Goal: Information Seeking & Learning: Learn about a topic

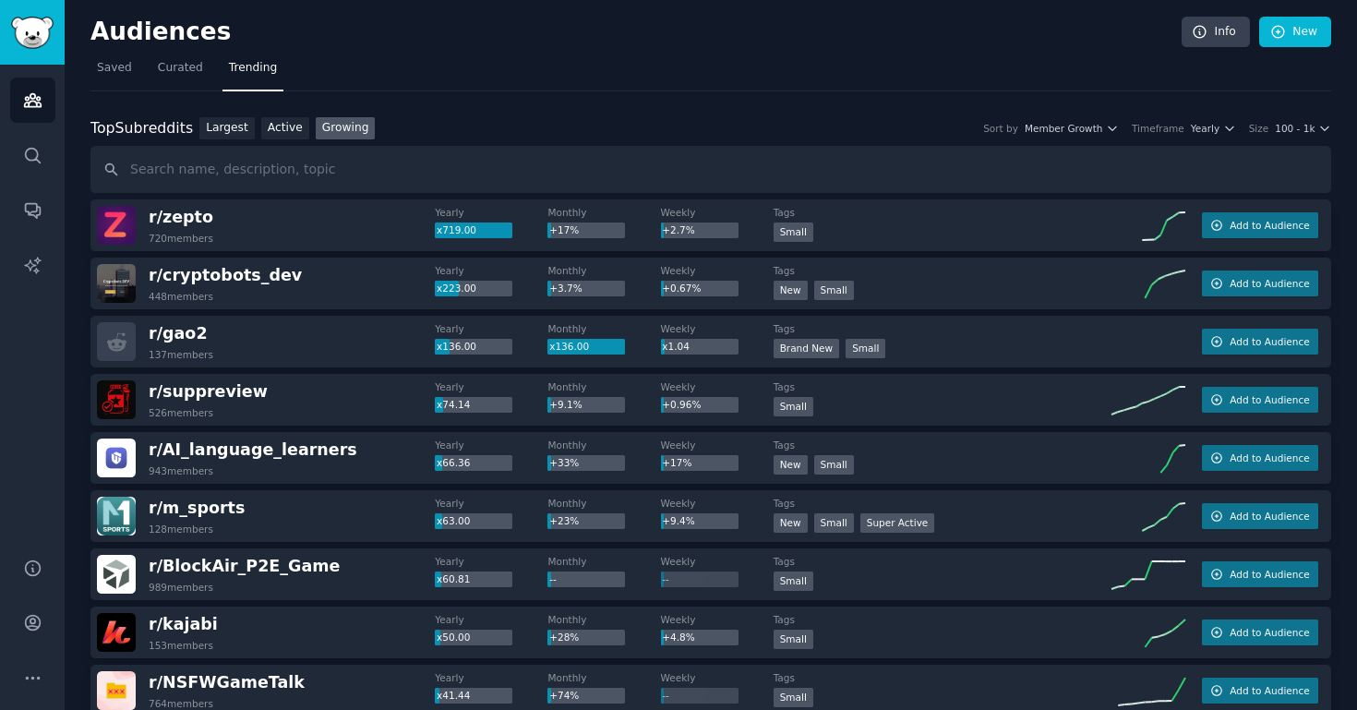
click at [295, 79] on nav "Saved Curated Trending" at bounding box center [710, 73] width 1241 height 38
click at [261, 71] on span "Trending" at bounding box center [253, 68] width 48 height 17
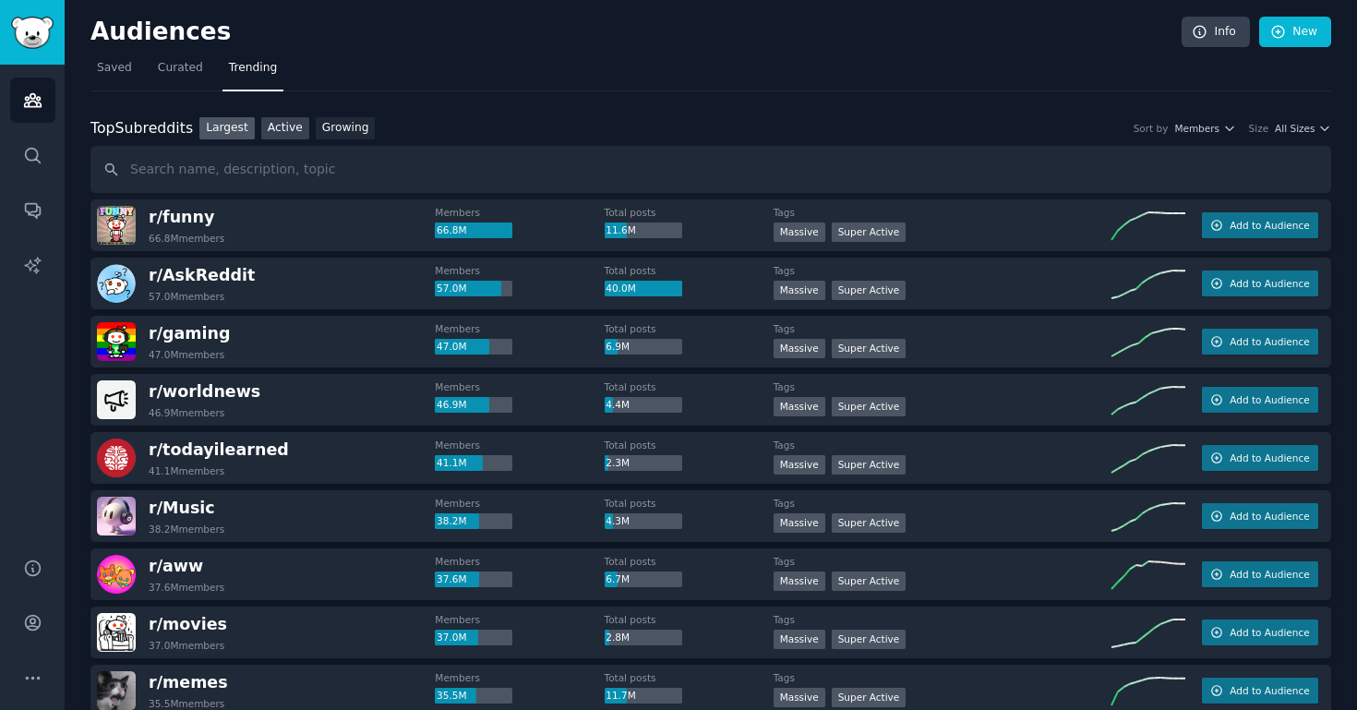
click at [292, 124] on link "Active" at bounding box center [285, 128] width 48 height 23
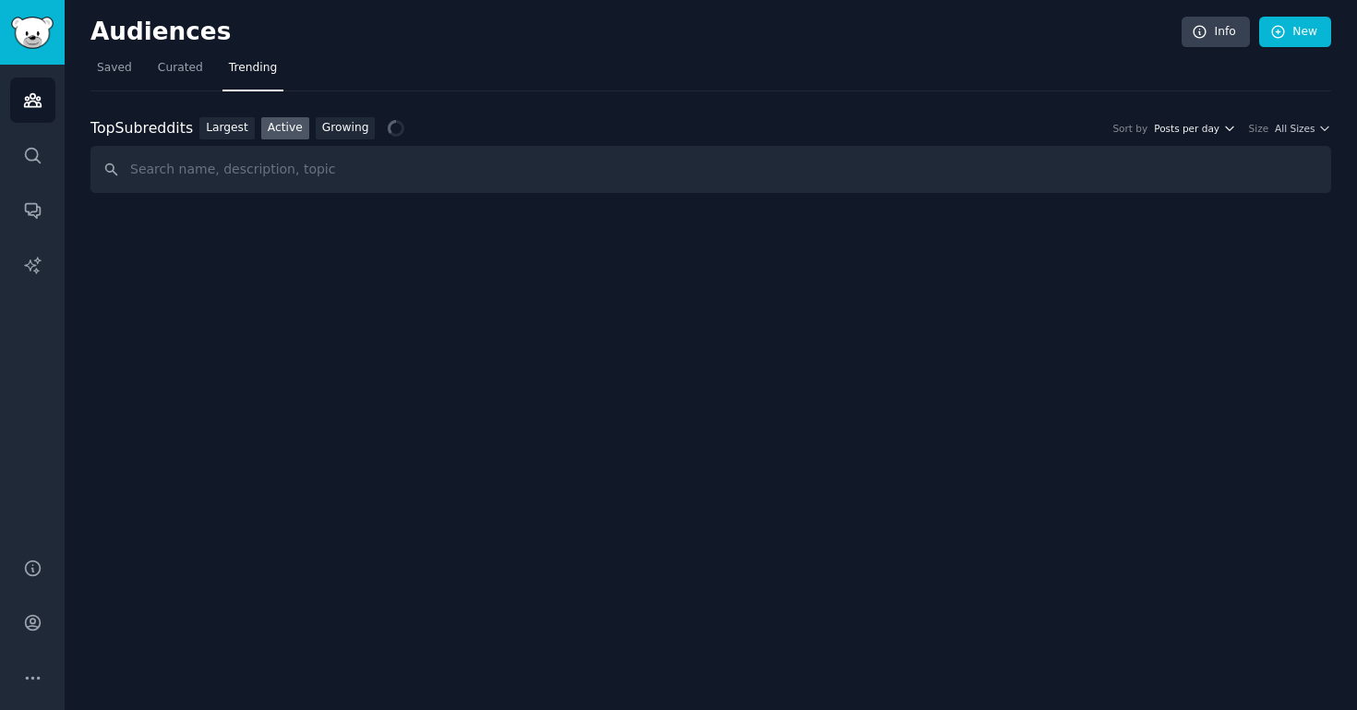
click at [1205, 128] on span "Posts per day" at bounding box center [1187, 128] width 66 height 13
click at [347, 130] on link "Growing" at bounding box center [346, 128] width 60 height 23
click at [1201, 126] on span "Yearly" at bounding box center [1205, 128] width 29 height 13
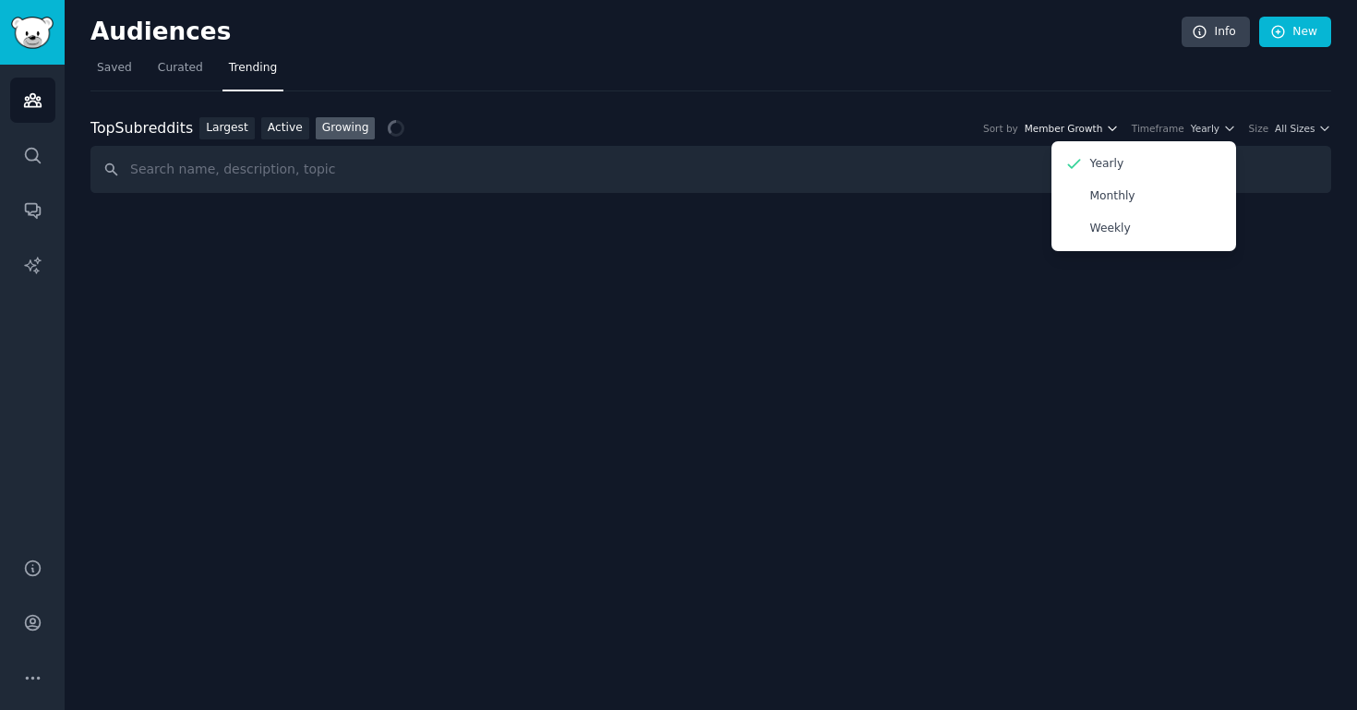
click at [1072, 122] on span "Member Growth" at bounding box center [1064, 128] width 78 height 13
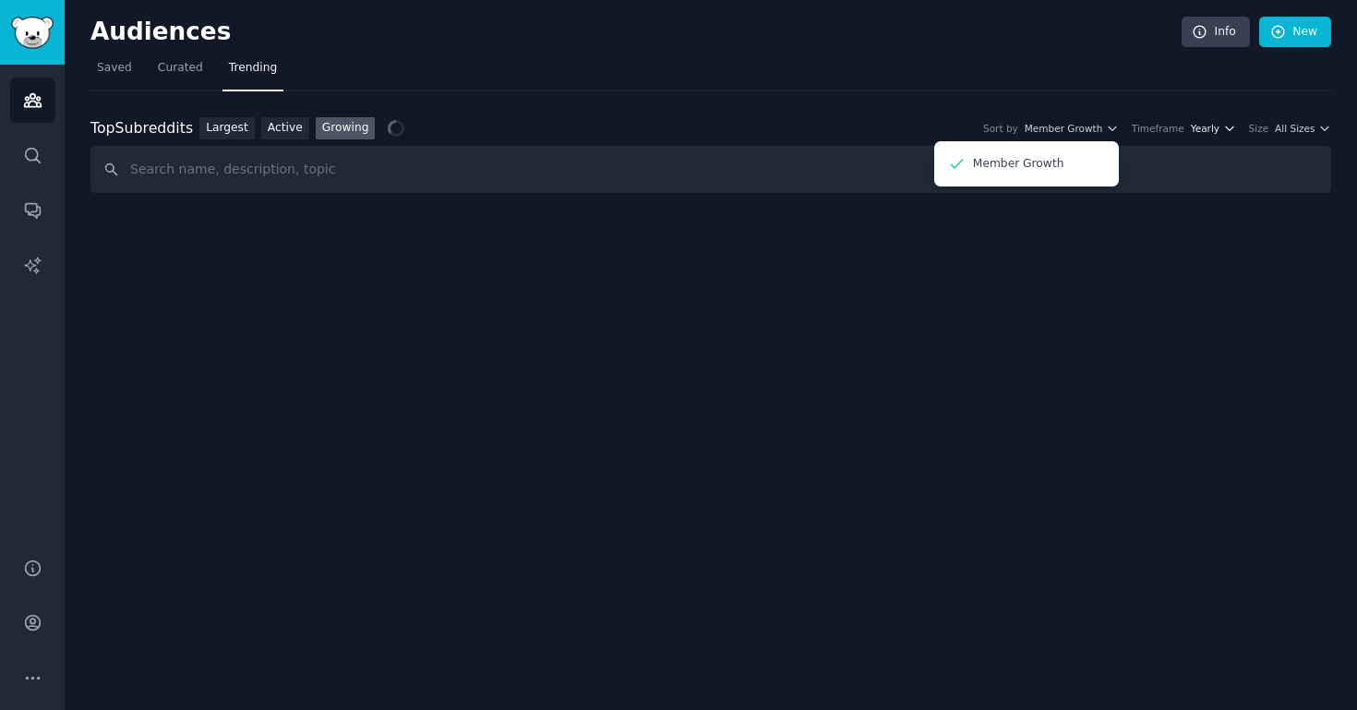
click at [1201, 124] on span "Yearly" at bounding box center [1205, 128] width 29 height 13
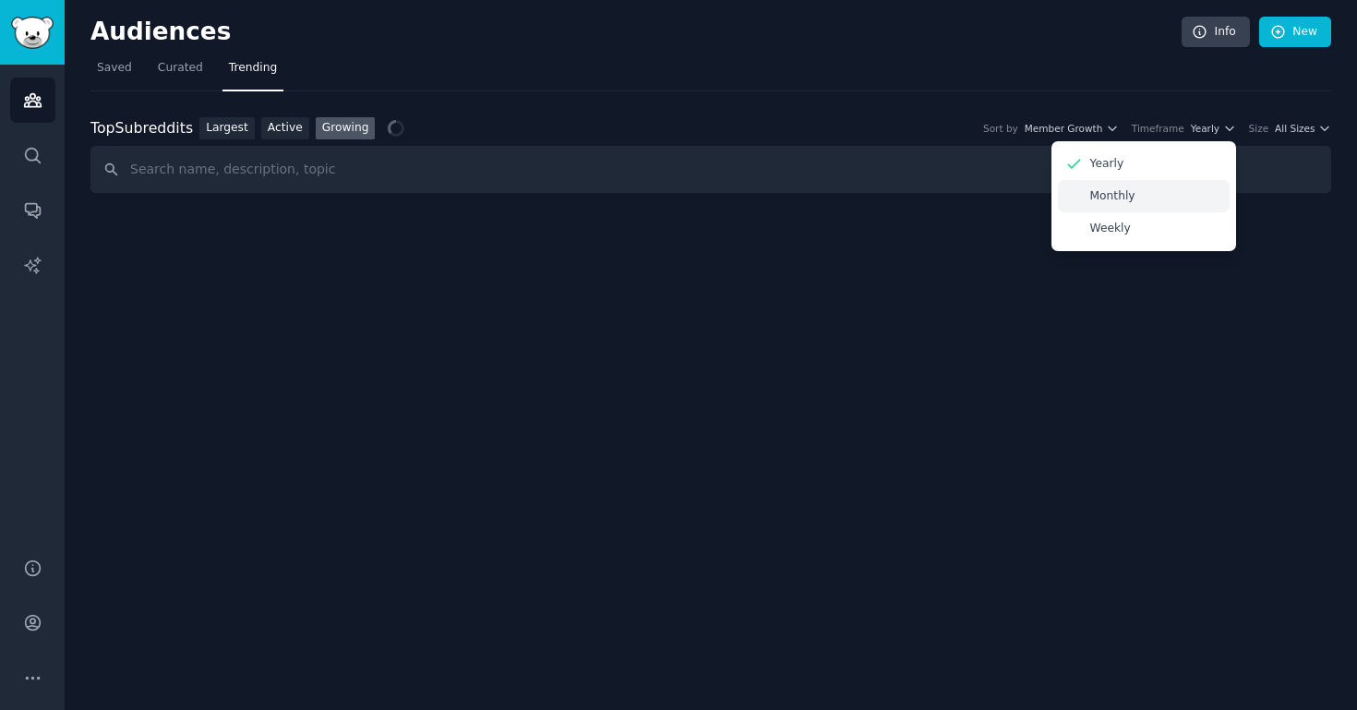
click at [1168, 199] on div "Monthly" at bounding box center [1144, 196] width 172 height 32
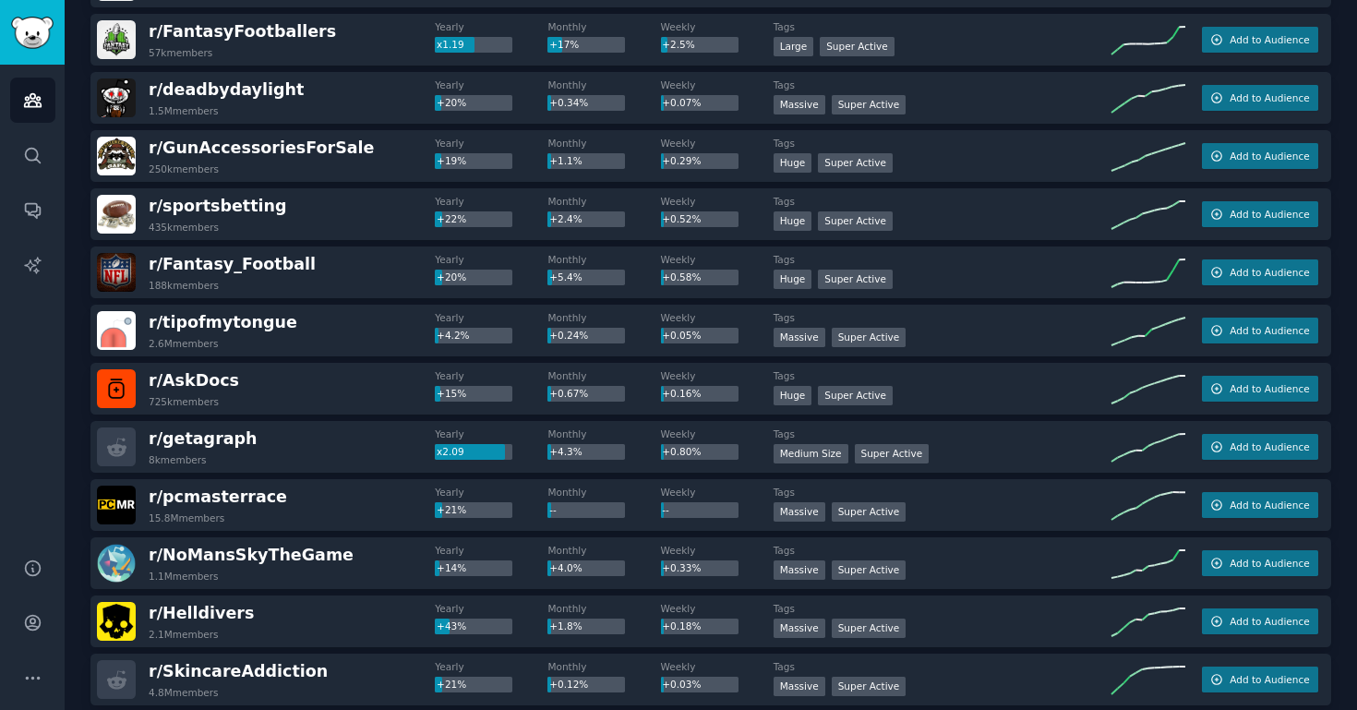
scroll to position [2517, 0]
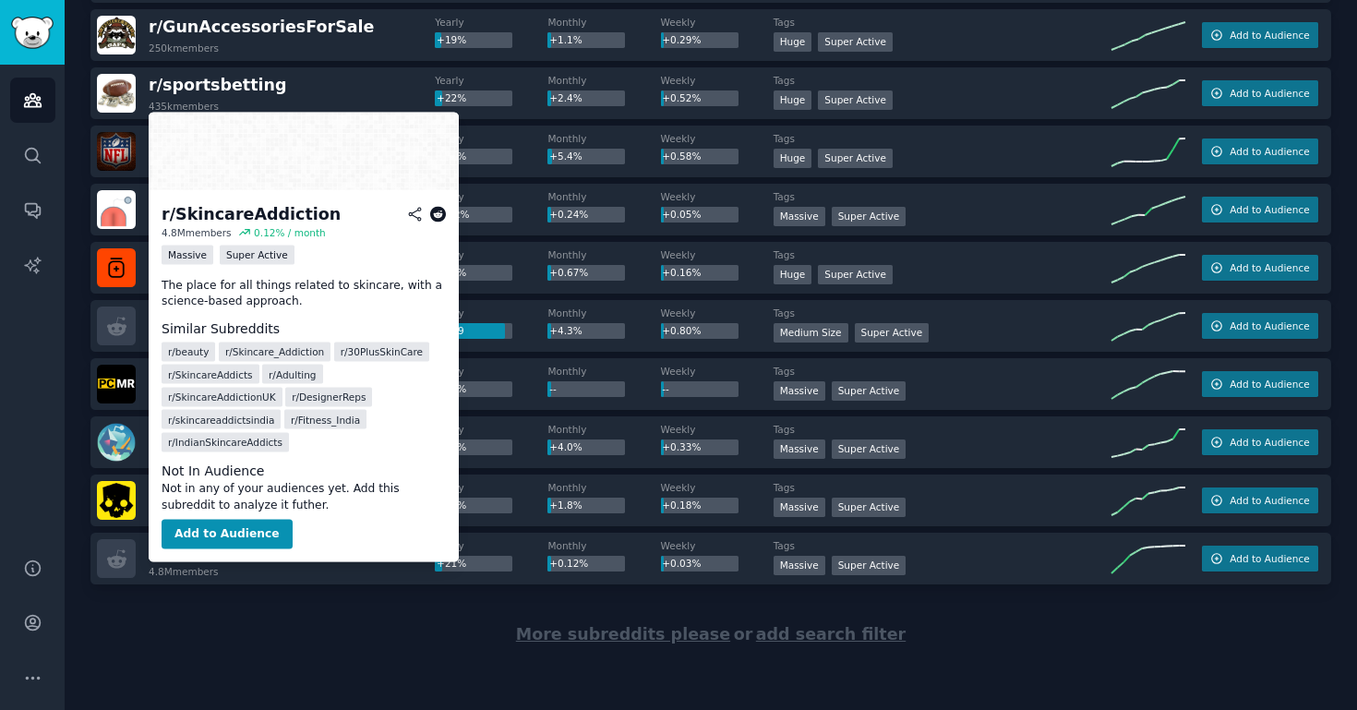
click at [243, 548] on span "r/ SkincareAddiction" at bounding box center [238, 550] width 179 height 18
click at [435, 218] on icon at bounding box center [438, 214] width 17 height 17
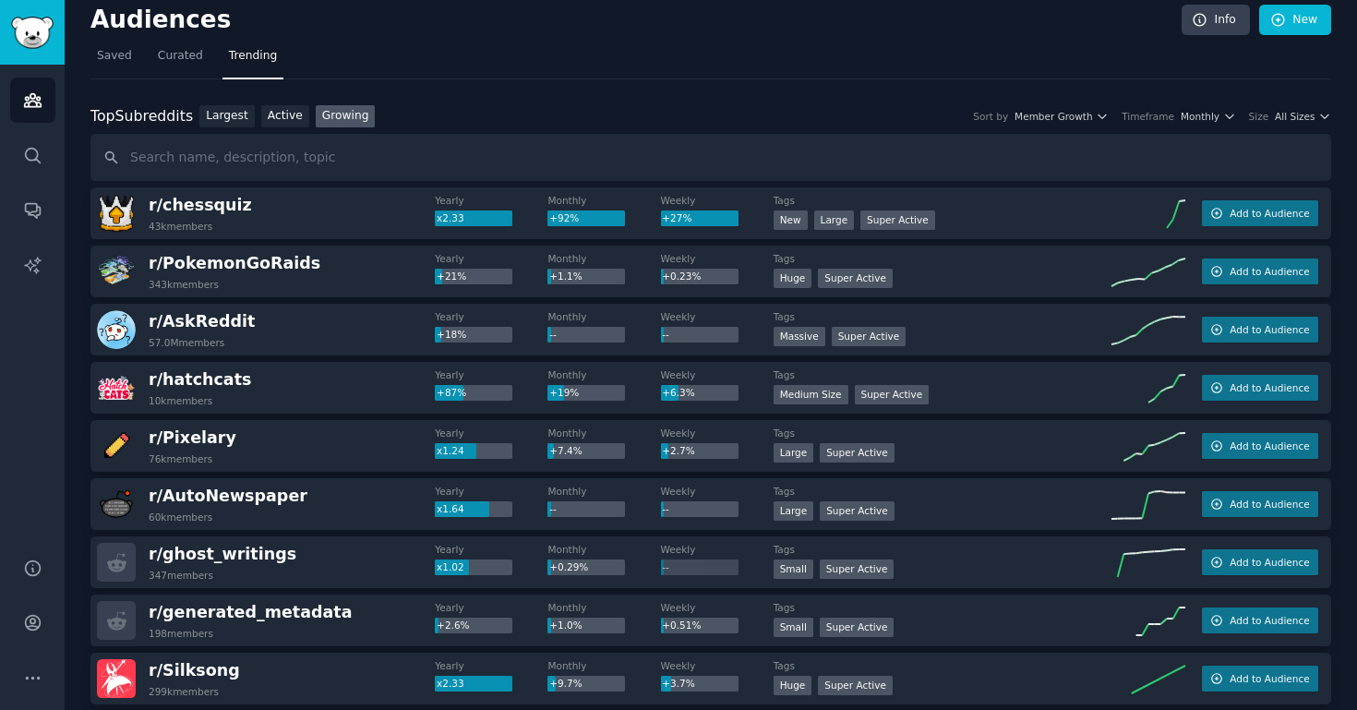
scroll to position [0, 0]
